Goal: Find contact information: Find contact information

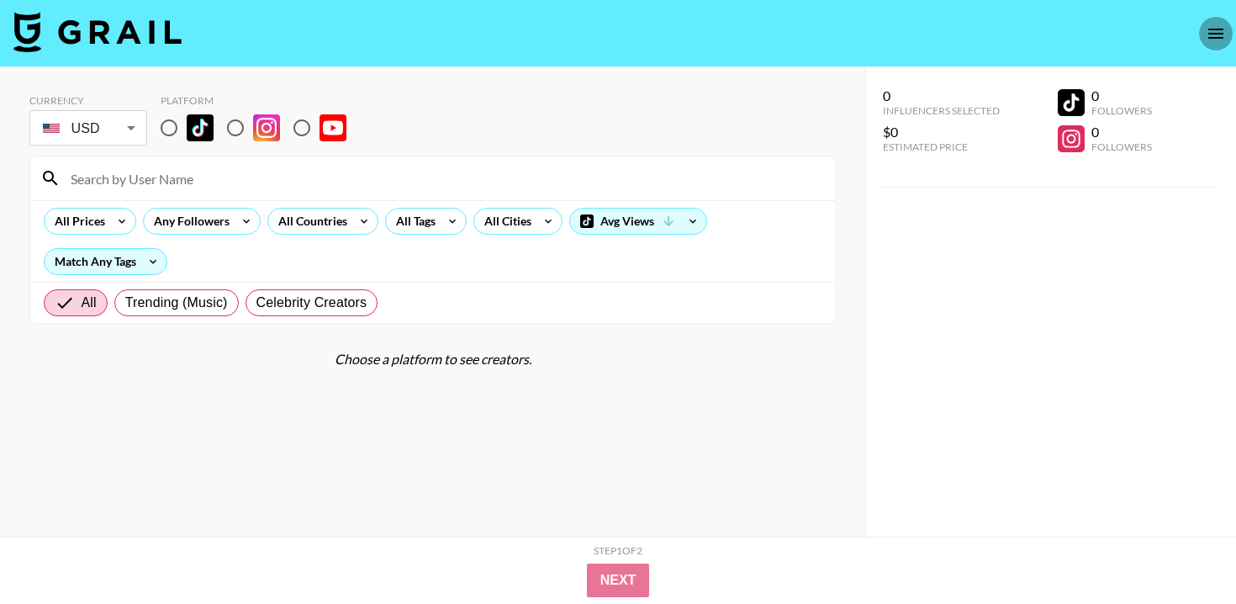
click at [1208, 35] on icon "open drawer" at bounding box center [1216, 34] width 20 height 20
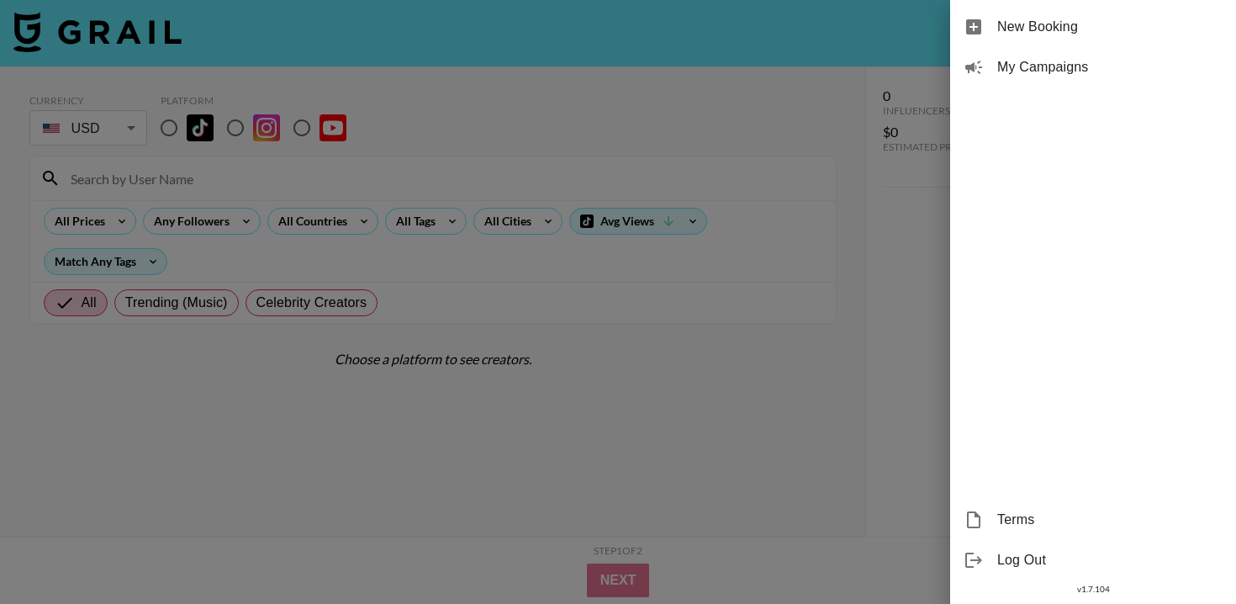
click at [1046, 70] on span "My Campaigns" at bounding box center [1109, 67] width 225 height 20
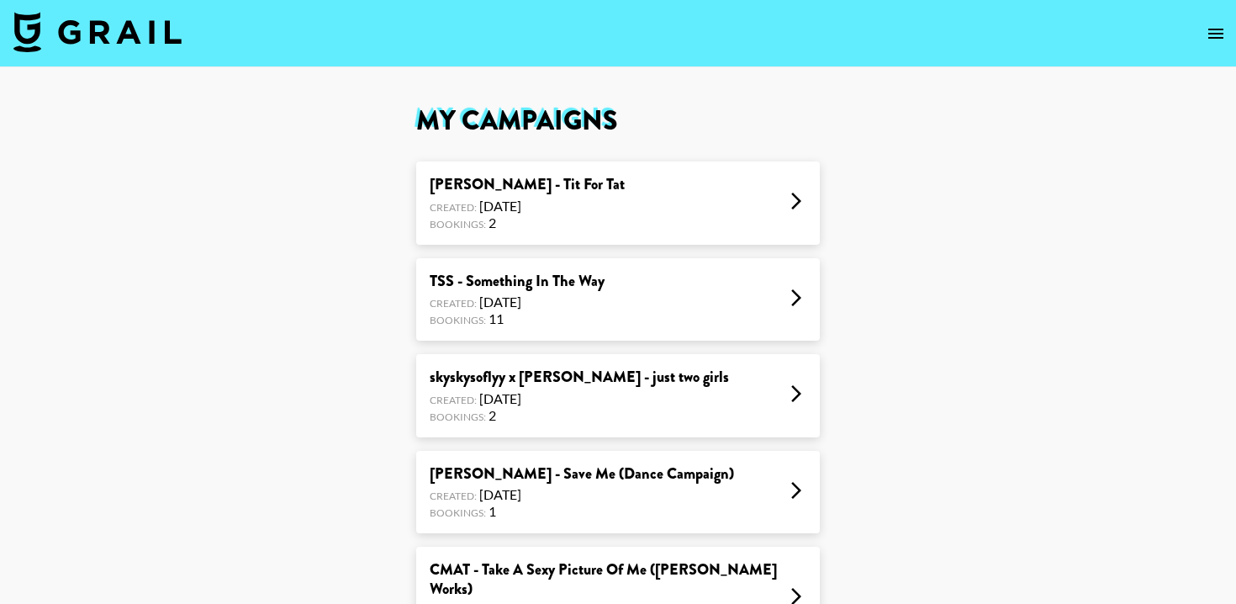
click at [625, 208] on div "[PERSON_NAME] - Tit For Tat Created: [DATE] Bookings: 2" at bounding box center [618, 202] width 404 height 83
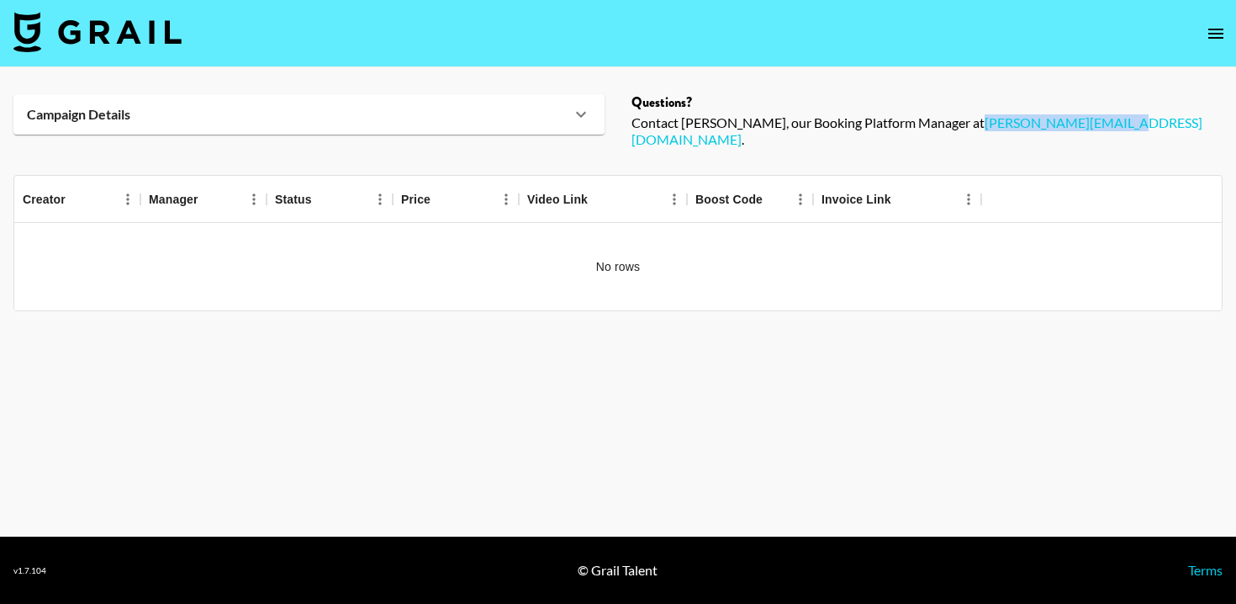
drag, startPoint x: 1032, startPoint y: 124, endPoint x: 907, endPoint y: 124, distance: 124.4
click at [907, 124] on div "Contact [PERSON_NAME], our Booking Platform Manager at [PERSON_NAME][EMAIL_ADDR…" at bounding box center [926, 131] width 591 height 34
copy link "[PERSON_NAME][EMAIL_ADDRESS][DOMAIN_NAME]"
click at [1042, 126] on div "Contact [PERSON_NAME], our Booking Platform Manager at [PERSON_NAME][EMAIL_ADDR…" at bounding box center [926, 131] width 591 height 34
click at [958, 123] on div "Contact [PERSON_NAME], our Booking Platform Manager at [PERSON_NAME][EMAIL_ADDR…" at bounding box center [926, 131] width 591 height 34
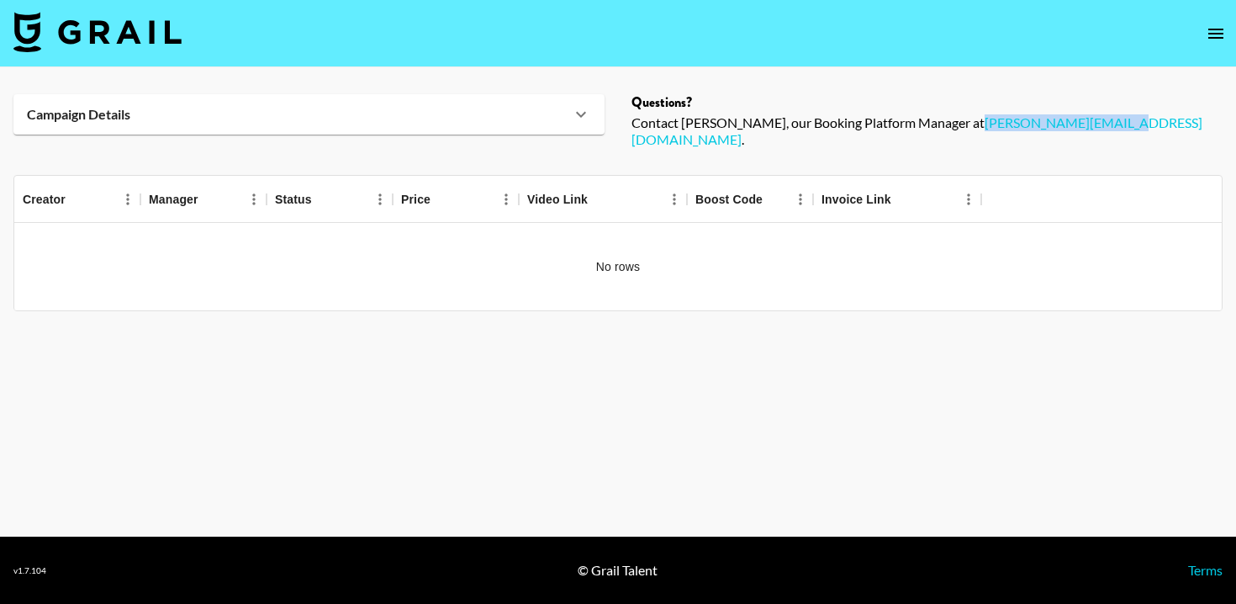
click at [892, 138] on main "Campaign Details Details Questions? Contact [PERSON_NAME], our Booking Platform…" at bounding box center [618, 301] width 1236 height 469
click at [904, 119] on div "Contact [PERSON_NAME], our Booking Platform Manager at [PERSON_NAME][EMAIL_ADDR…" at bounding box center [926, 131] width 591 height 34
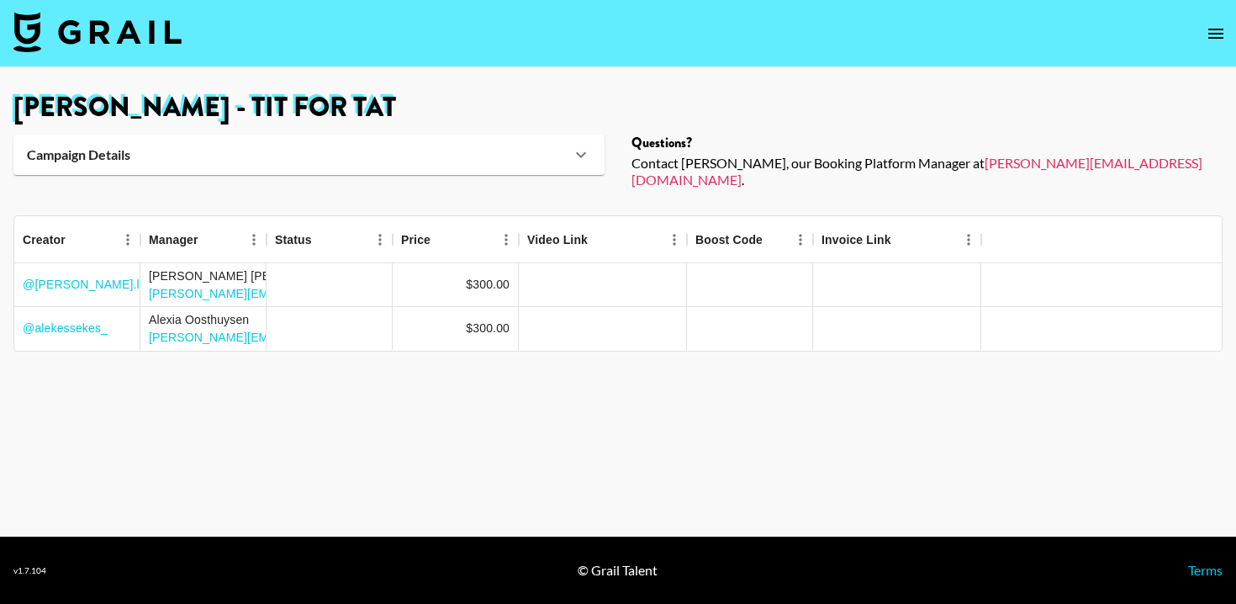
click at [927, 121] on div "[PERSON_NAME] - Tit For Tat Campaign Details Sound URL [URL][DOMAIN_NAME] Detai…" at bounding box center [618, 141] width 1236 height 94
drag, startPoint x: 905, startPoint y: 164, endPoint x: 1019, endPoint y: 168, distance: 113.6
click at [1019, 168] on div "Contact [PERSON_NAME], our Booking Platform Manager at [PERSON_NAME][EMAIL_ADDR…" at bounding box center [926, 172] width 591 height 34
drag, startPoint x: 905, startPoint y: 165, endPoint x: 1017, endPoint y: 160, distance: 111.9
click at [1017, 160] on div "Contact [PERSON_NAME], our Booking Platform Manager at [PERSON_NAME][EMAIL_ADDR…" at bounding box center [926, 172] width 591 height 34
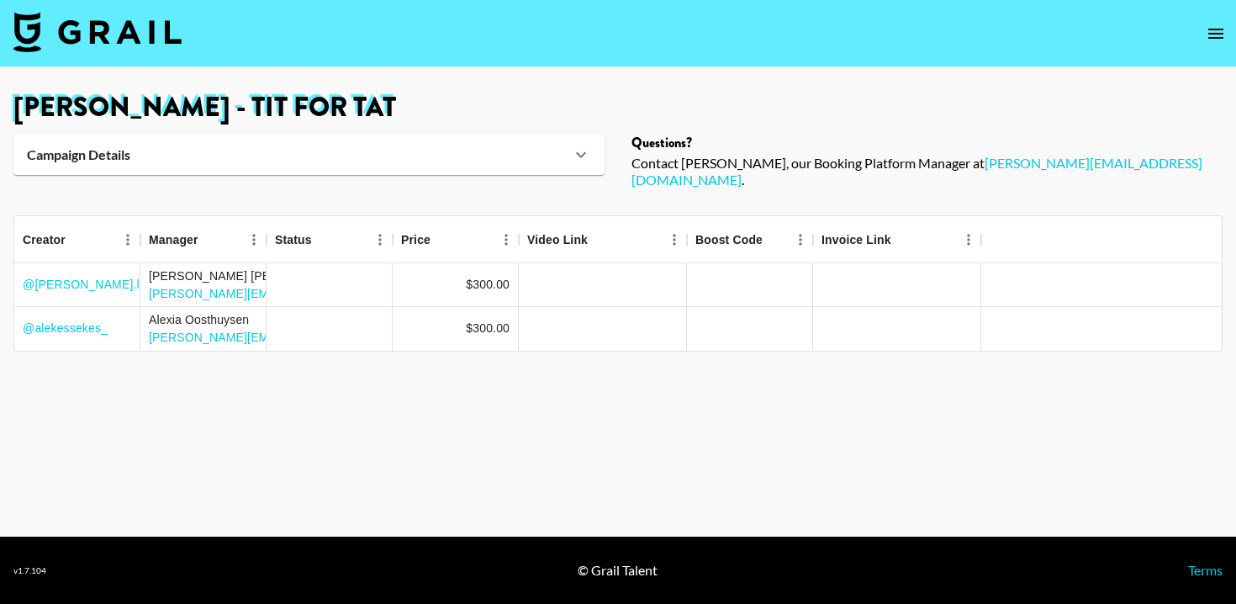
click at [1019, 164] on link "[PERSON_NAME][EMAIL_ADDRESS][DOMAIN_NAME]" at bounding box center [916, 171] width 571 height 33
copy div "[PERSON_NAME][EMAIL_ADDRESS][DOMAIN_NAME] ."
drag, startPoint x: 1033, startPoint y: 166, endPoint x: 906, endPoint y: 165, distance: 126.9
click at [906, 165] on div "Contact [PERSON_NAME], our Booking Platform Manager at [PERSON_NAME][EMAIL_ADDR…" at bounding box center [926, 172] width 591 height 34
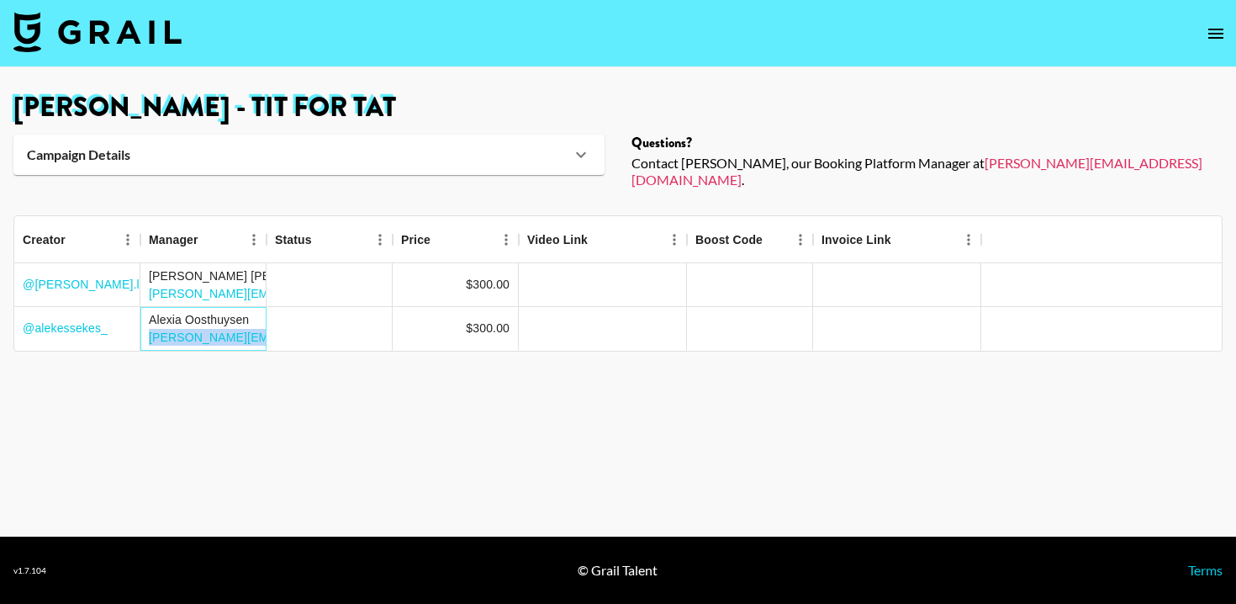
drag, startPoint x: 144, startPoint y: 326, endPoint x: 266, endPoint y: 326, distance: 122.7
click at [266, 326] on div "@ alekessekes_ [PERSON_NAME] [PERSON_NAME][EMAIL_ADDRESS][DOMAIN_NAME] $300.00" at bounding box center [617, 329] width 1207 height 44
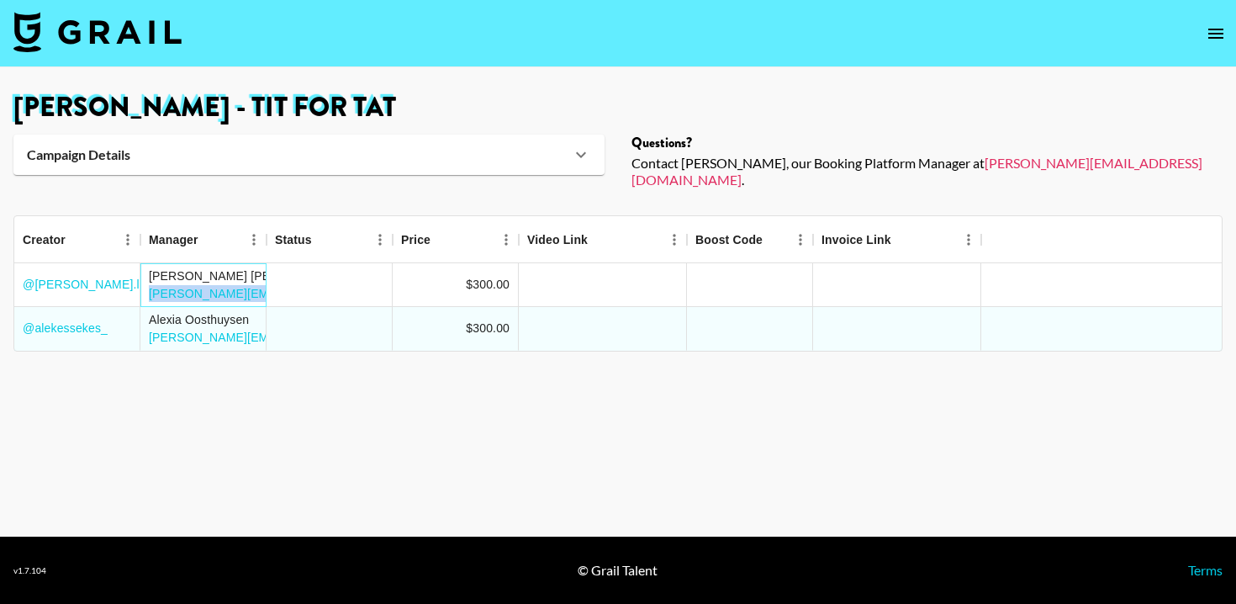
drag, startPoint x: 145, startPoint y: 279, endPoint x: 271, endPoint y: 281, distance: 125.3
click at [271, 281] on div "@ [PERSON_NAME].lindstrm [PERSON_NAME] [PERSON_NAME][EMAIL_ADDRESS][DOMAIN_NAME…" at bounding box center [617, 285] width 1207 height 44
